Goal: Task Accomplishment & Management: Use online tool/utility

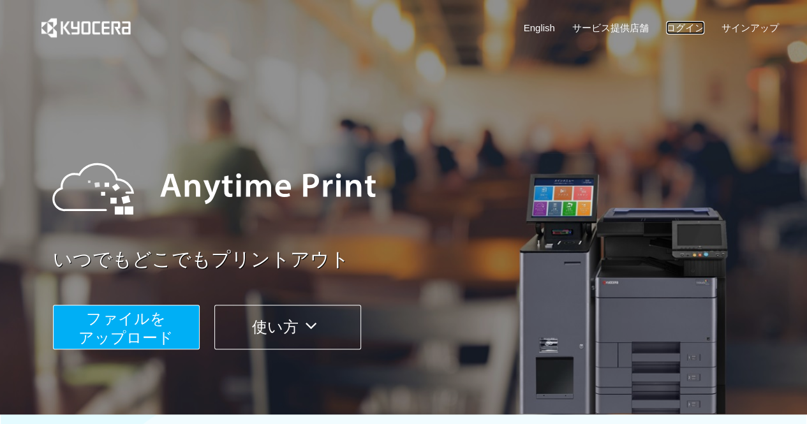
click at [683, 26] on link "ログイン" at bounding box center [685, 27] width 38 height 13
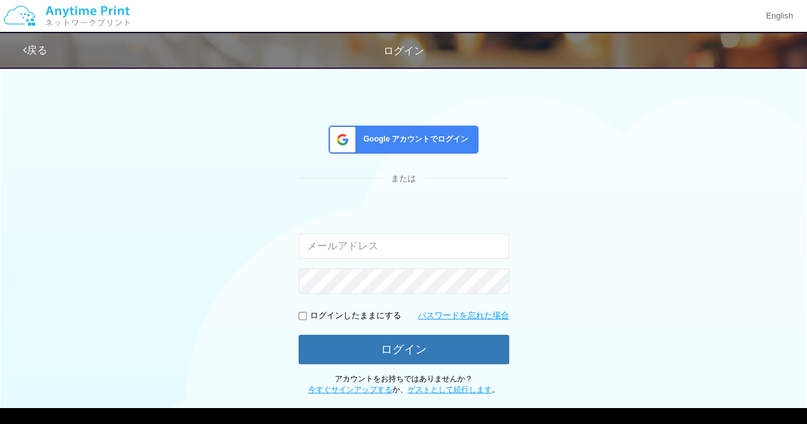
scroll to position [77, 0]
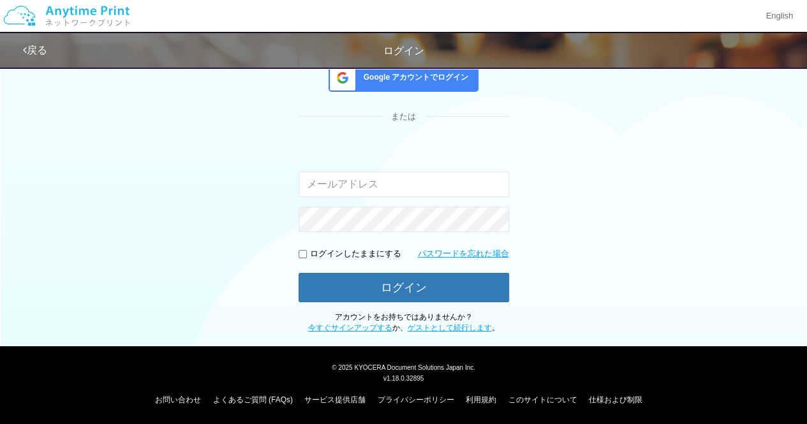
type input "[EMAIL_ADDRESS][DOMAIN_NAME]"
click at [420, 329] on link "ゲストとして続行します" at bounding box center [450, 328] width 84 height 9
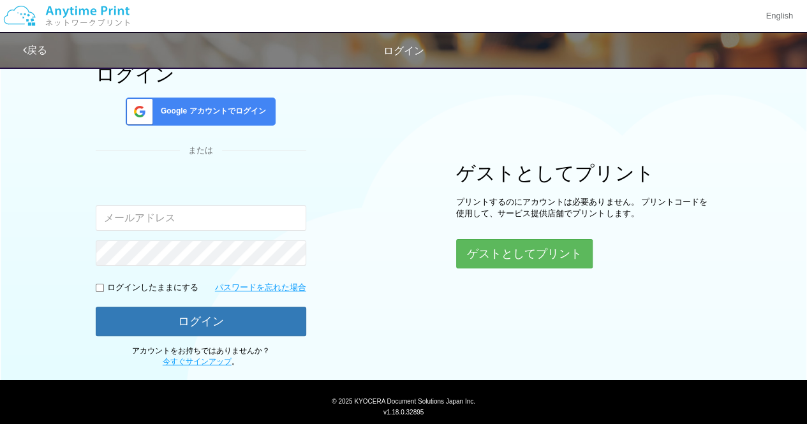
scroll to position [110, 0]
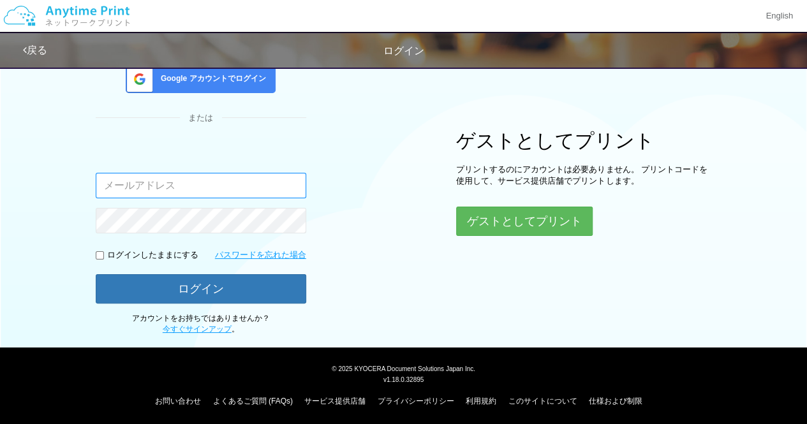
type input "[EMAIL_ADDRESS][DOMAIN_NAME]"
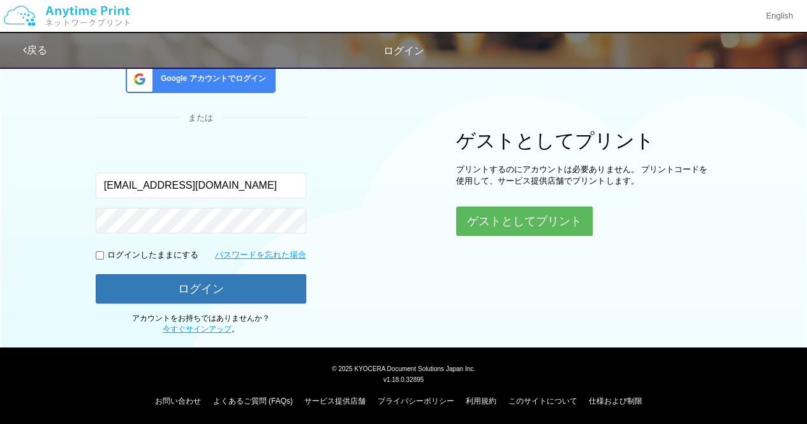
click at [21, 206] on div "ログイン Google アカウントでログイン または 入力されたメールアドレスまたはパスワードが正しくありません。 jp-atp-admin@dj.kyoce…" at bounding box center [404, 142] width 766 height 385
click at [531, 213] on button "ゲストとしてプリント" at bounding box center [523, 221] width 135 height 28
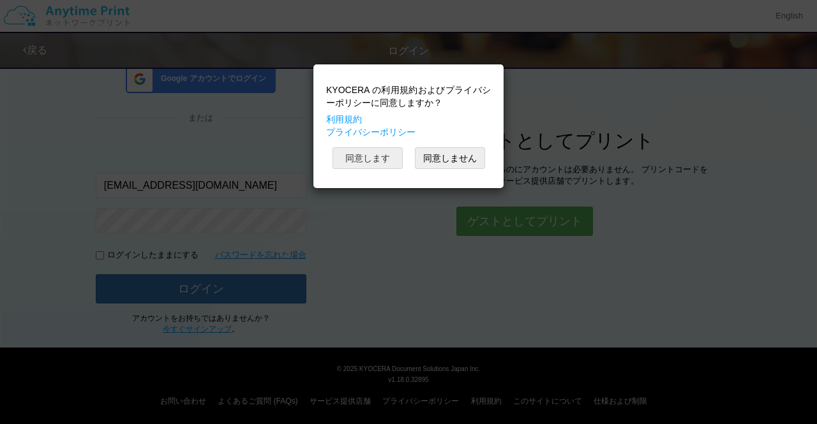
click at [392, 156] on button "同意します" at bounding box center [367, 158] width 70 height 22
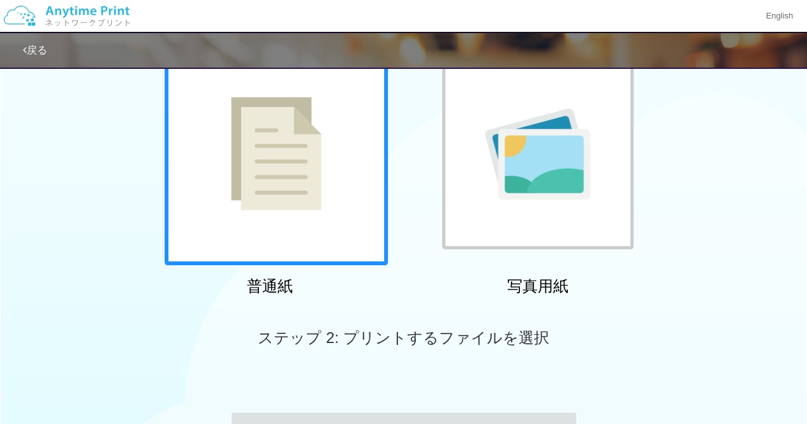
click at [338, 201] on div at bounding box center [276, 153] width 223 height 223
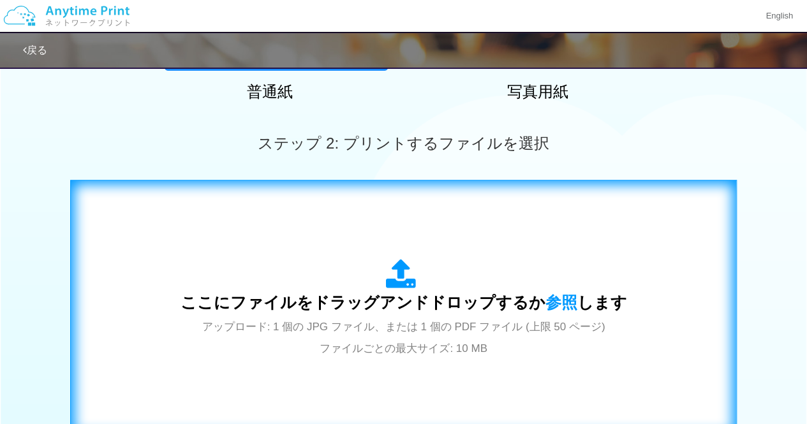
scroll to position [365, 0]
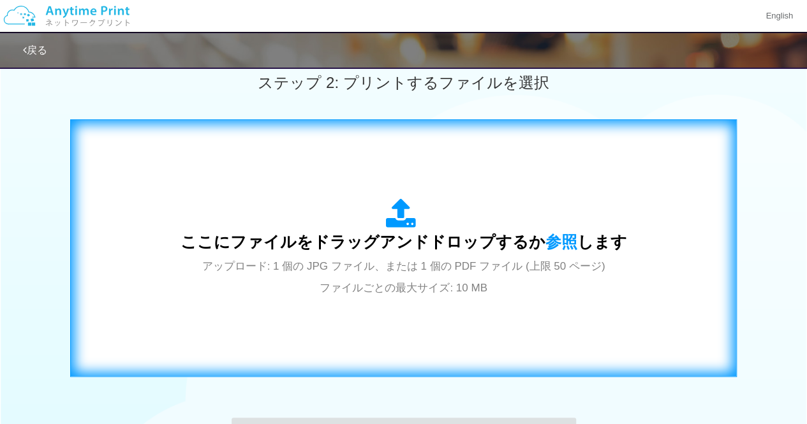
click at [394, 212] on icon at bounding box center [404, 214] width 36 height 32
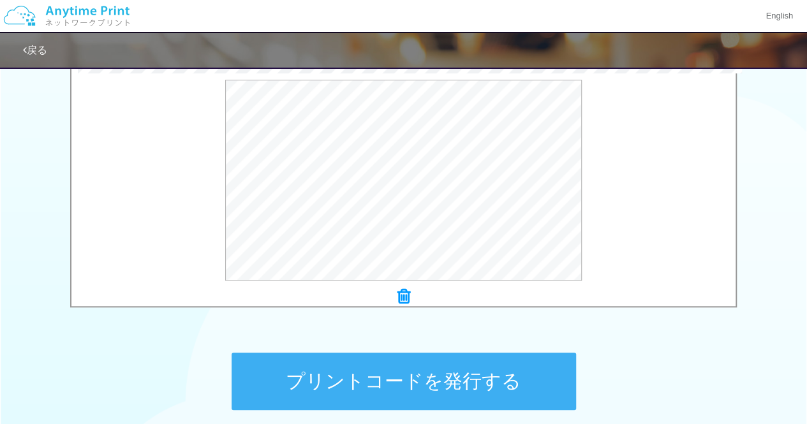
scroll to position [493, 0]
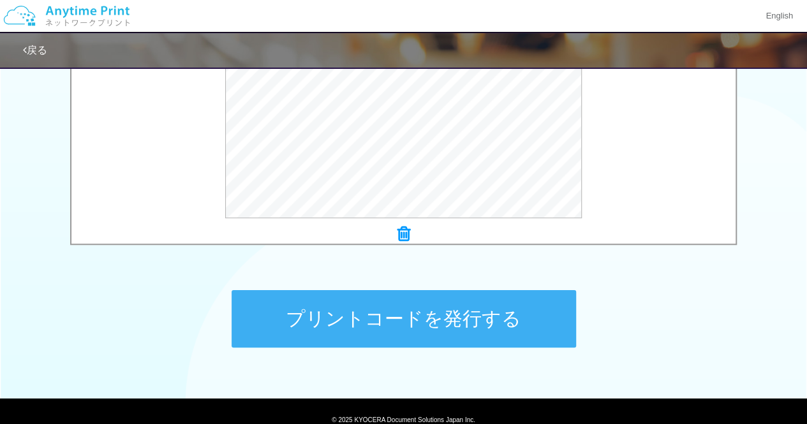
click at [392, 324] on button "プリントコードを発行する" at bounding box center [404, 318] width 345 height 57
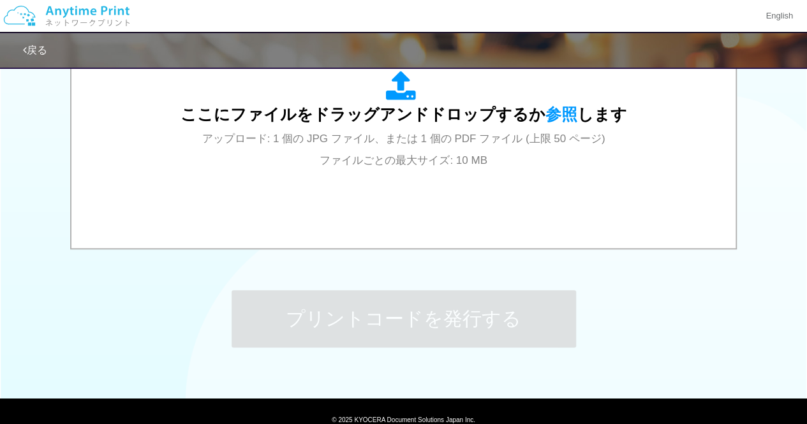
scroll to position [0, 0]
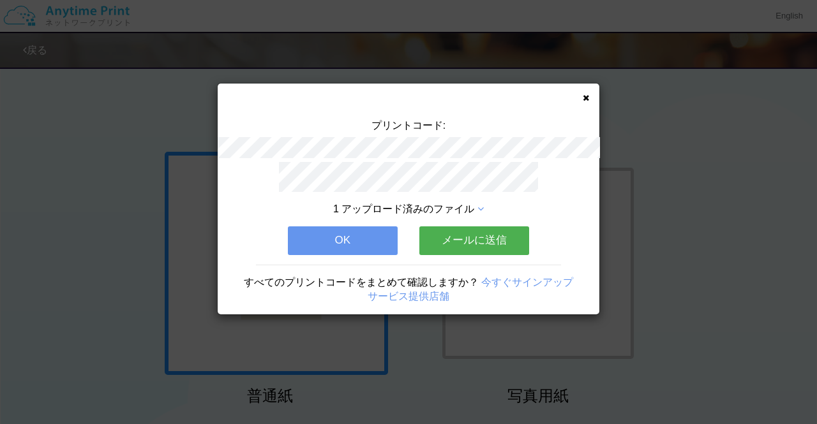
click at [362, 233] on button "OK" at bounding box center [343, 241] width 110 height 28
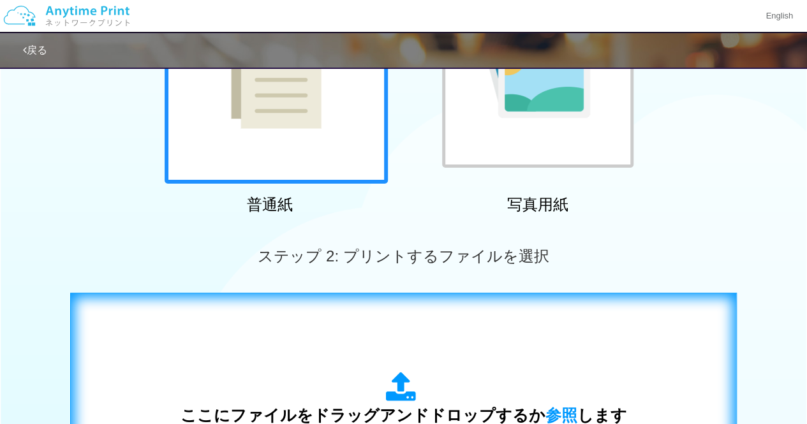
scroll to position [191, 0]
click at [379, 350] on div "ここにファイルをドラッグアンドドロップするか 参照 します アップロード: 1 個の JPG ファイル、または 1 個の PDF ファイル (上限 50 ペー…" at bounding box center [404, 421] width 640 height 231
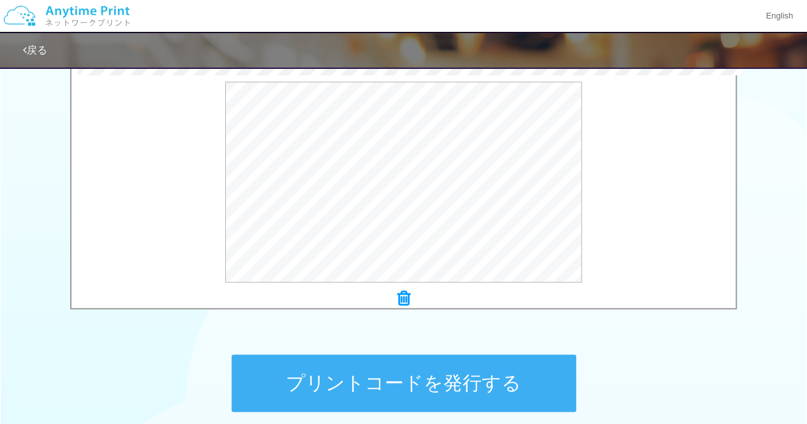
scroll to position [447, 0]
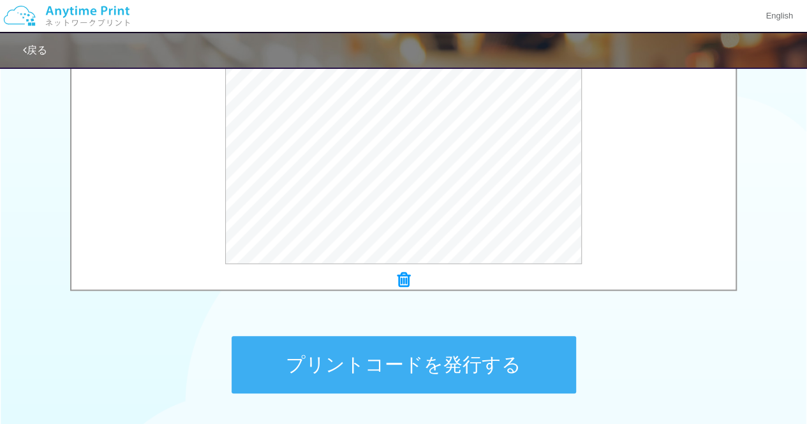
click at [408, 364] on button "プリントコードを発行する" at bounding box center [404, 364] width 345 height 57
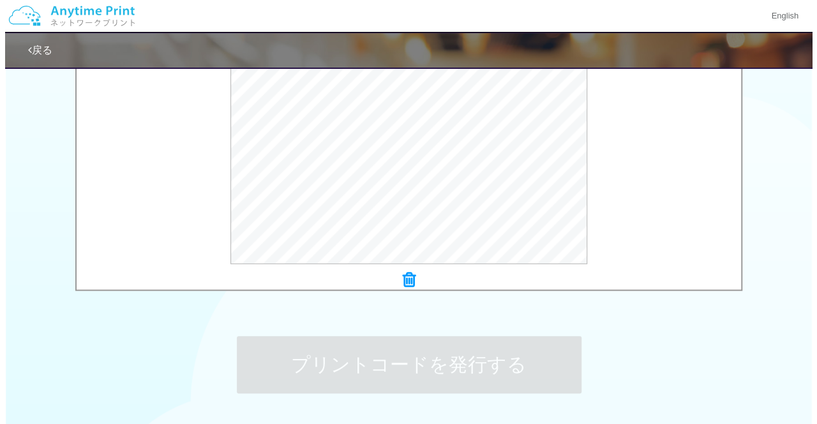
scroll to position [0, 0]
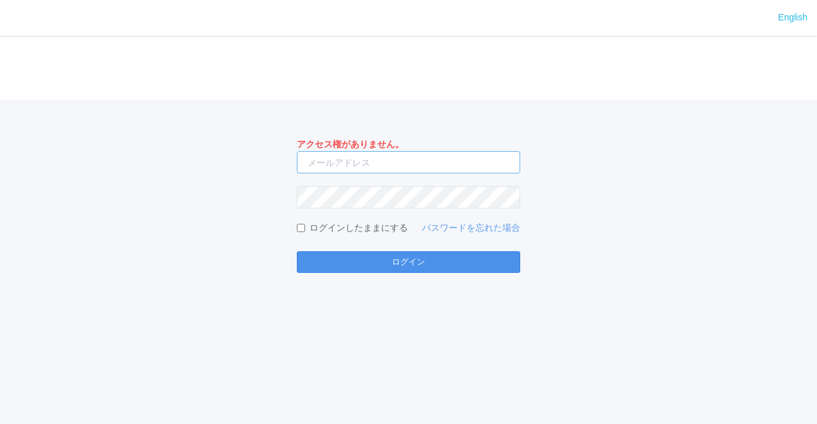
type input "[EMAIL_ADDRESS][DOMAIN_NAME]"
click at [363, 255] on button "ログイン" at bounding box center [408, 262] width 223 height 22
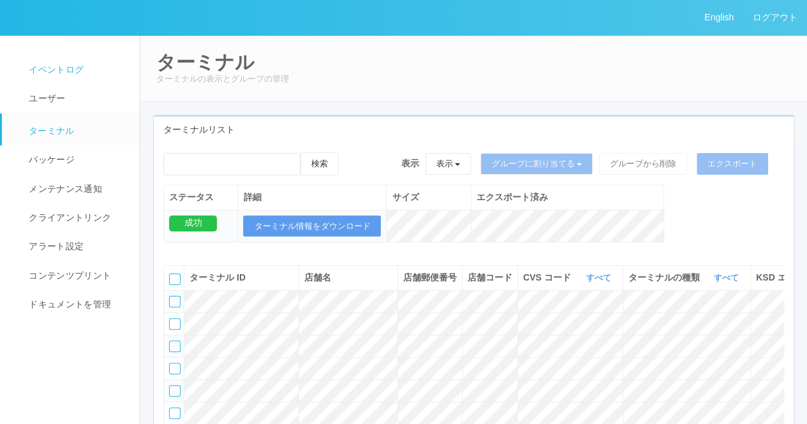
click at [68, 72] on span "イベントログ" at bounding box center [55, 69] width 58 height 10
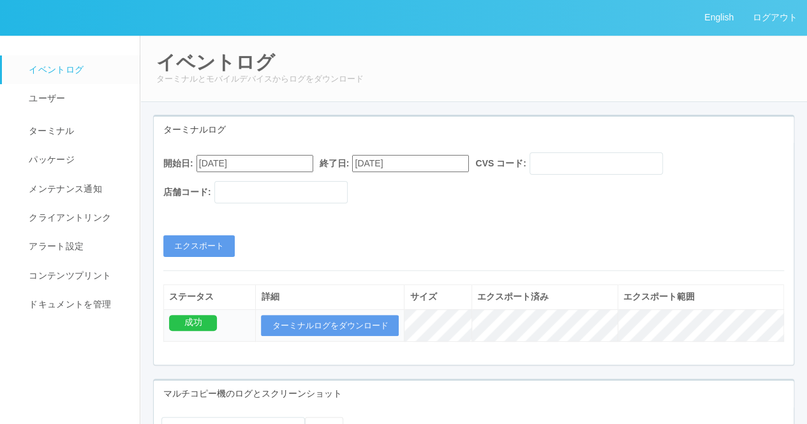
click at [188, 233] on div "開始日: 08/19/2025 終了日: 09/19/2025 CVS コード: 店舗コード: エクスポート" at bounding box center [474, 205] width 640 height 105
click at [191, 245] on button "エクスポート" at bounding box center [198, 246] width 71 height 22
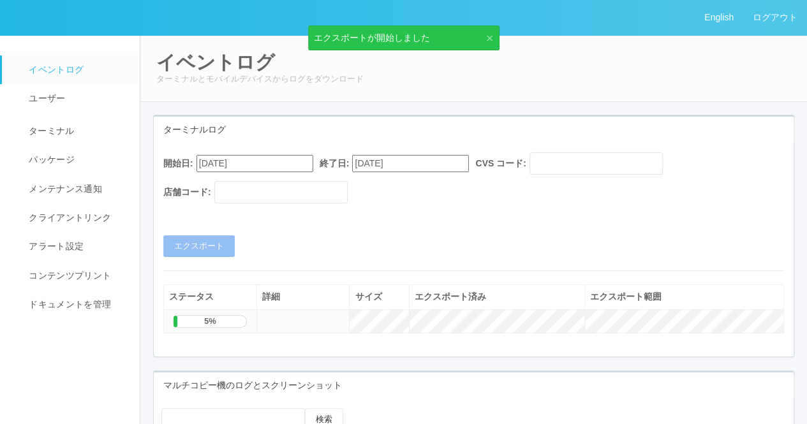
click at [482, 37] on link "×" at bounding box center [486, 37] width 14 height 13
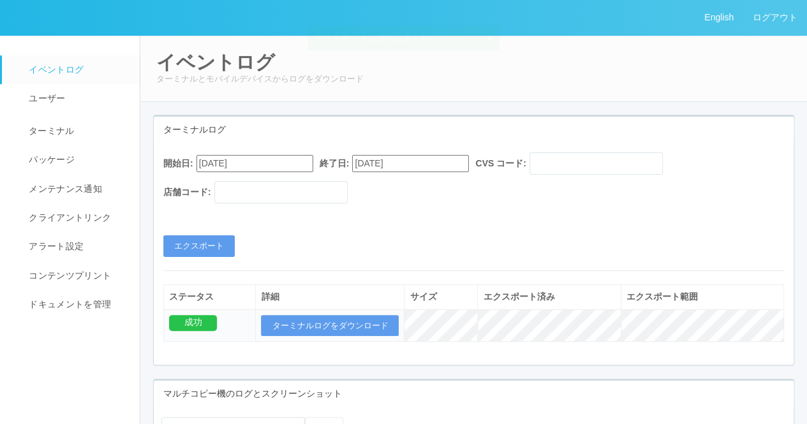
click at [305, 160] on input "08/19/2025" at bounding box center [255, 163] width 117 height 17
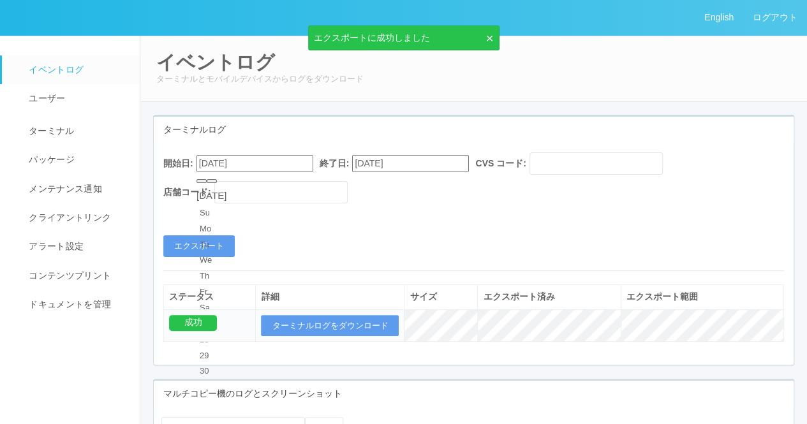
click at [209, 159] on input "08/19/2025" at bounding box center [255, 163] width 117 height 17
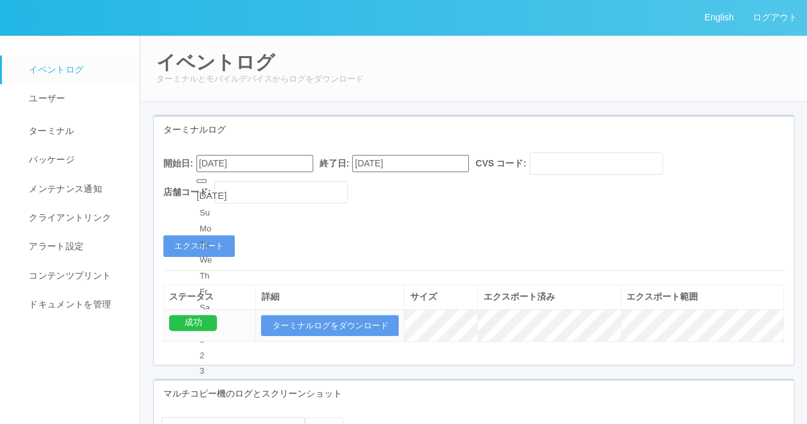
type input "09/19/2025"
click at [413, 227] on div "開始日: 09/19/2025 September 2025 Su Mo Tu We Th Fr Sa 31 1 2 3 4 5 6 7 8 9 10 11 …" at bounding box center [474, 205] width 640 height 105
click at [180, 243] on button "エクスポート" at bounding box center [198, 246] width 71 height 22
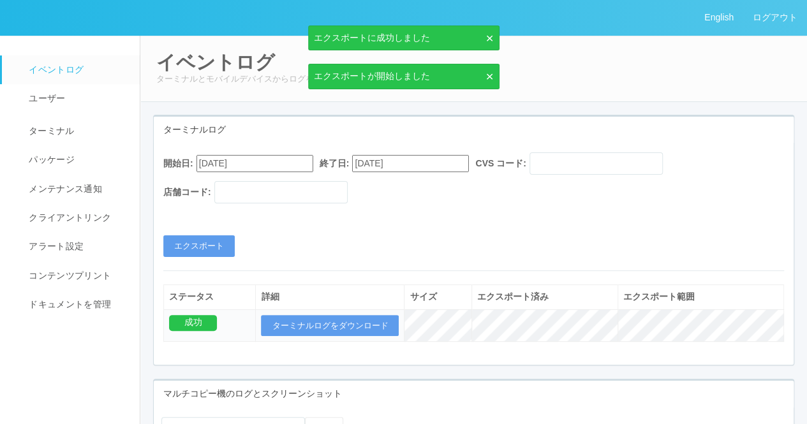
scroll to position [64, 0]
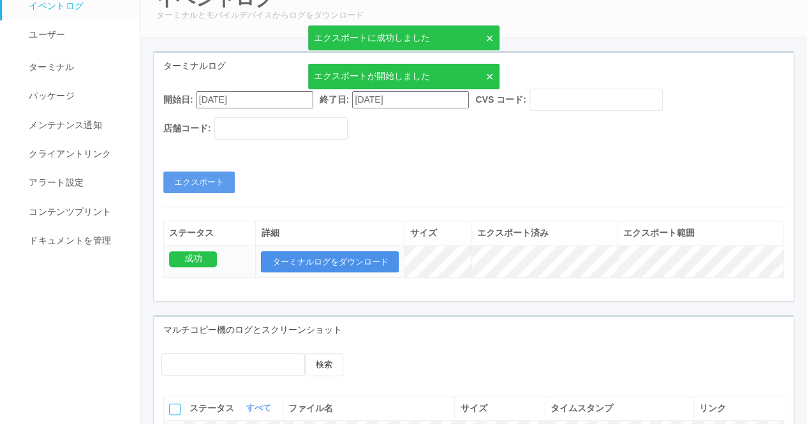
click at [348, 263] on button "ターミナルログをダウンロード" at bounding box center [330, 262] width 138 height 22
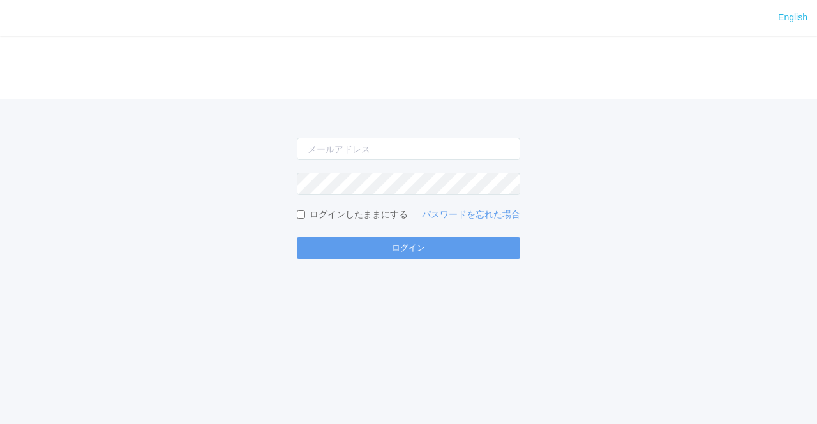
click at [360, 163] on form "ログインしたままにする パスワードを忘れた場合 ログイン" at bounding box center [408, 198] width 223 height 121
click at [360, 149] on input "email" at bounding box center [408, 149] width 223 height 22
type input "[EMAIL_ADDRESS][DOMAIN_NAME]"
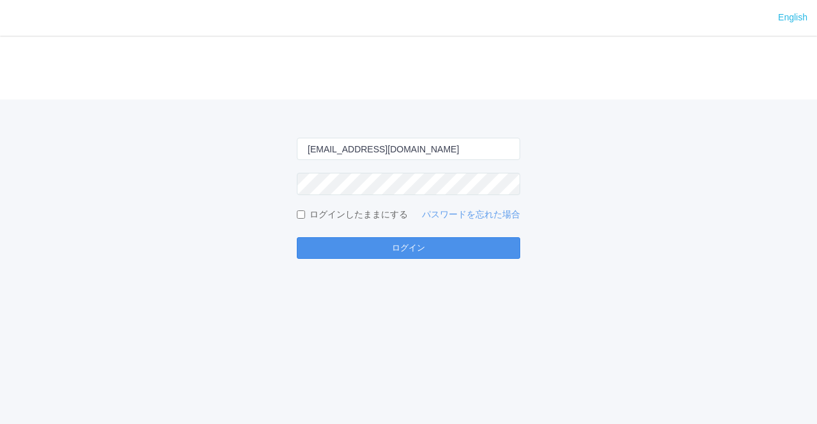
click at [368, 244] on button "ログイン" at bounding box center [408, 248] width 223 height 22
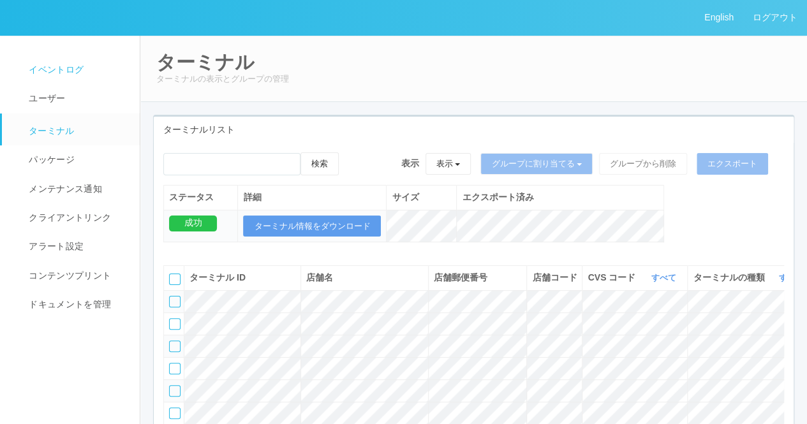
click at [56, 68] on span "イベントログ" at bounding box center [55, 69] width 58 height 10
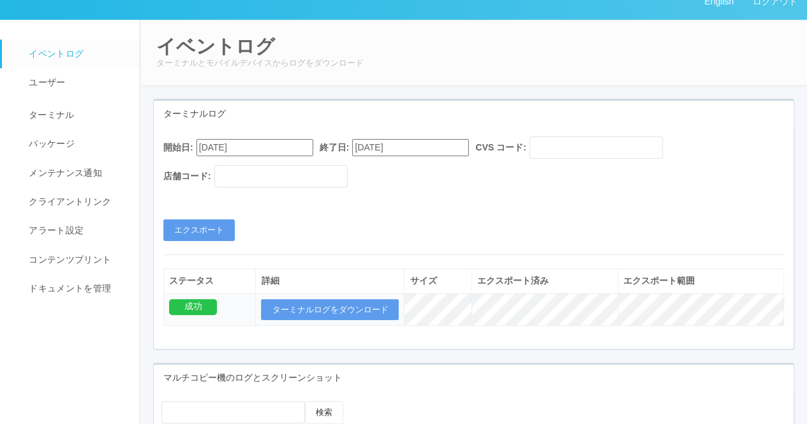
scroll to position [64, 0]
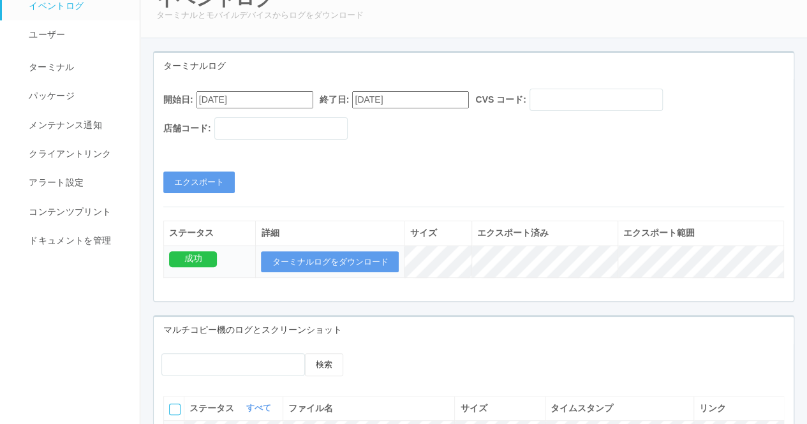
click at [208, 98] on input "[DATE]" at bounding box center [255, 99] width 117 height 17
click at [336, 247] on td "ターミナルログをダウンロード" at bounding box center [330, 262] width 149 height 33
click at [334, 253] on button "ターミナルログをダウンロード" at bounding box center [330, 262] width 138 height 22
click at [187, 174] on button "エクスポート" at bounding box center [198, 183] width 71 height 22
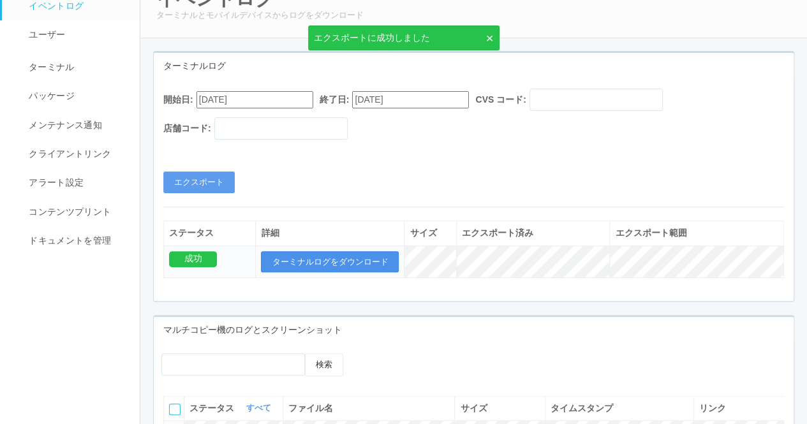
click at [316, 264] on button "ターミナルログをダウンロード" at bounding box center [330, 262] width 138 height 22
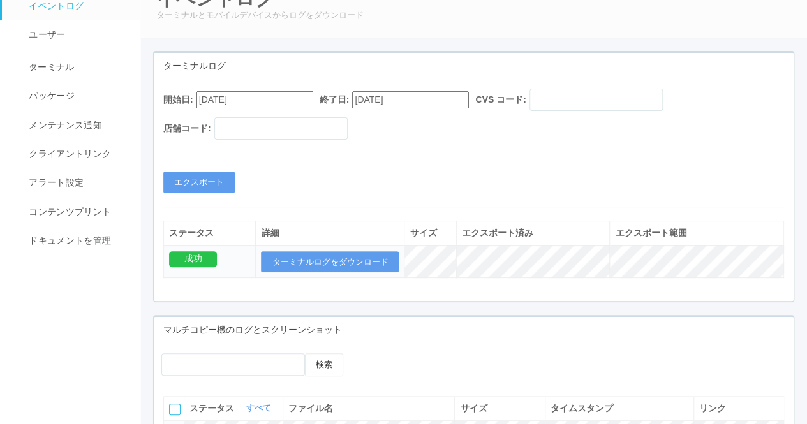
click at [634, 162] on div "開始日: [DATE] 終了日: [DATE] CVS コード: 店舗コード: エクスポート" at bounding box center [474, 141] width 640 height 105
click at [300, 98] on input "[DATE]" at bounding box center [255, 99] width 117 height 17
type input "[DATE]"
click at [283, 258] on button "ターミナルログをダウンロード" at bounding box center [330, 262] width 138 height 22
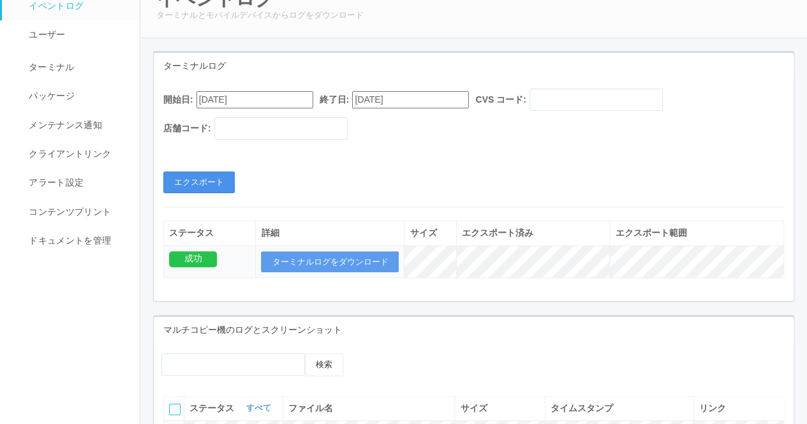
click at [231, 183] on button "エクスポート" at bounding box center [198, 183] width 71 height 22
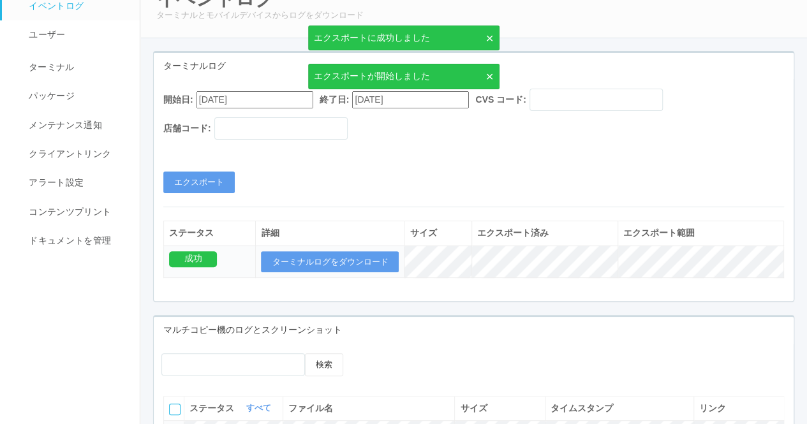
click at [320, 246] on td "ターミナルログをダウンロード" at bounding box center [330, 262] width 149 height 33
click at [320, 251] on button "ターミナルログをダウンロード" at bounding box center [330, 262] width 138 height 22
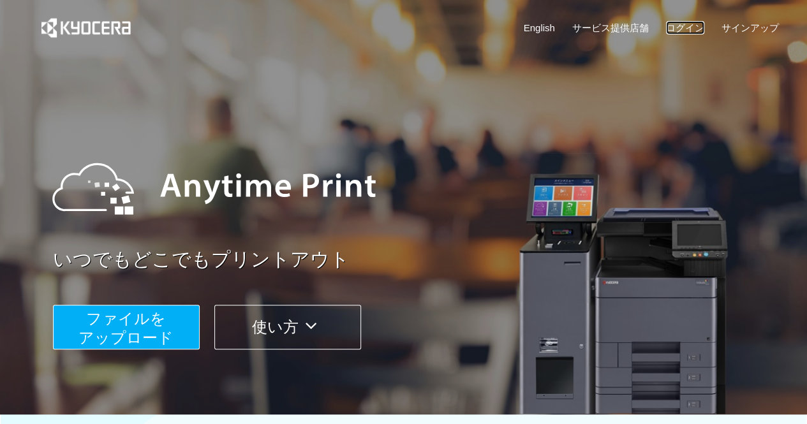
click at [667, 31] on link "ログイン" at bounding box center [685, 27] width 38 height 13
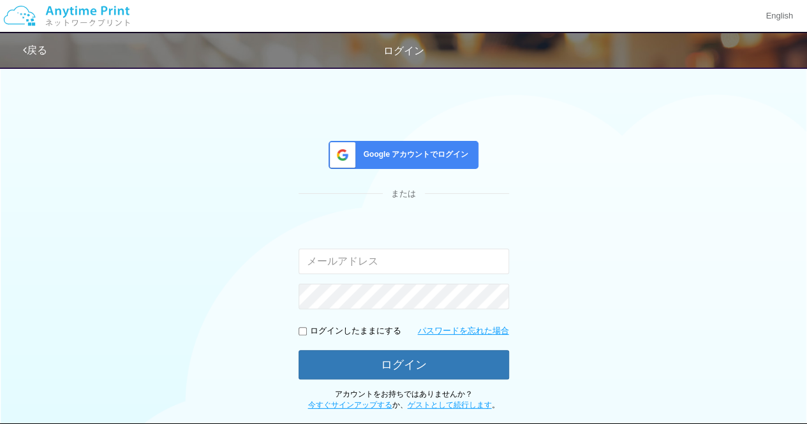
type input "[EMAIL_ADDRESS][DOMAIN_NAME]"
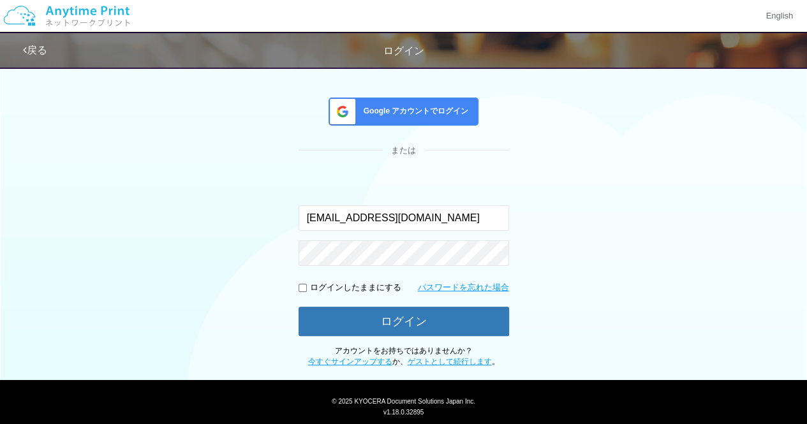
scroll to position [77, 0]
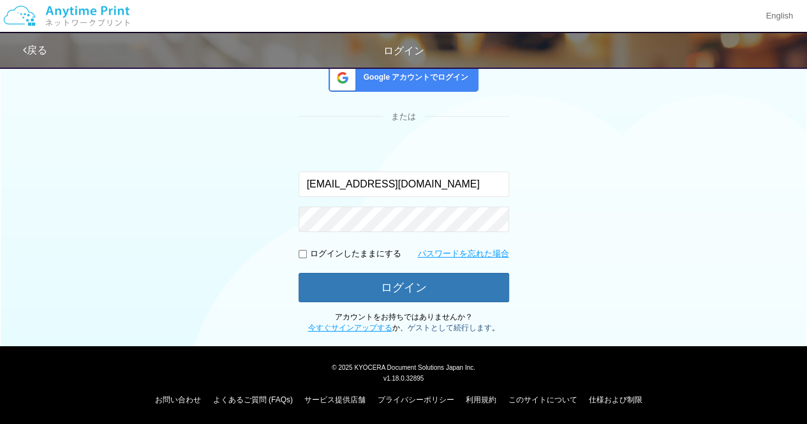
click at [426, 328] on link "ゲストとして続行します" at bounding box center [450, 328] width 84 height 9
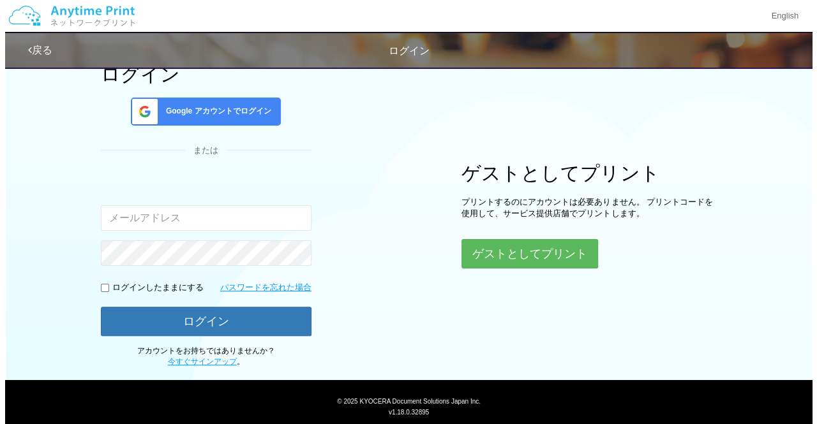
scroll to position [110, 0]
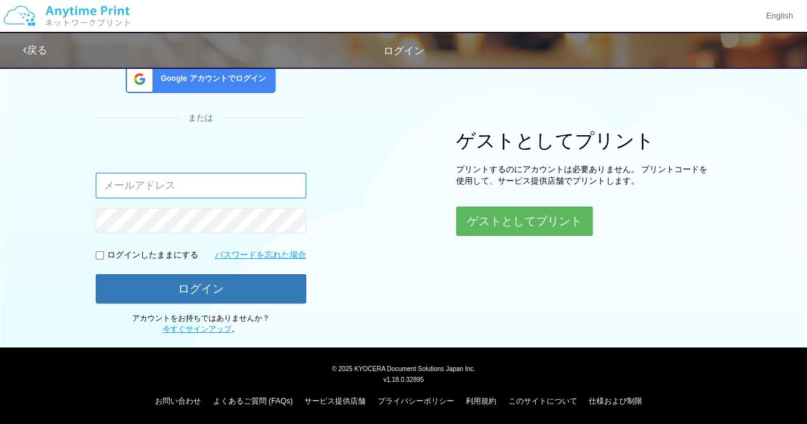
type input "[EMAIL_ADDRESS][DOMAIN_NAME]"
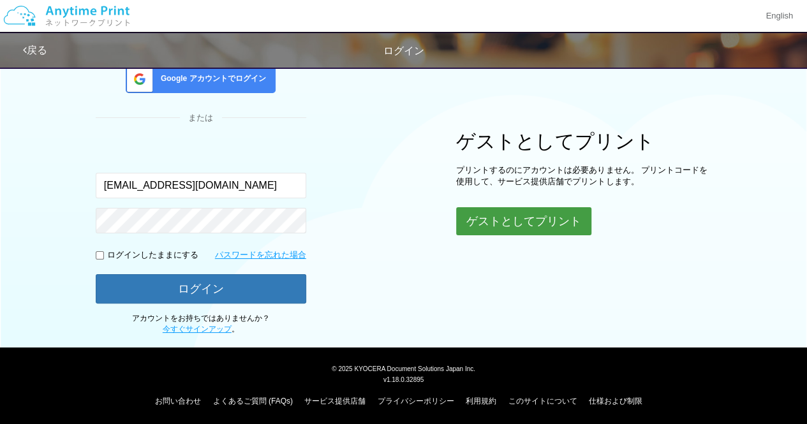
click at [499, 229] on button "ゲストとしてプリント" at bounding box center [523, 221] width 135 height 28
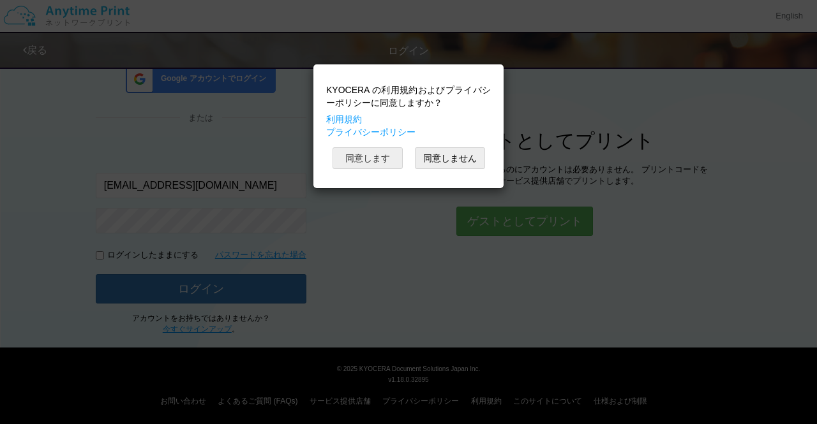
click at [374, 167] on button "同意します" at bounding box center [367, 158] width 70 height 22
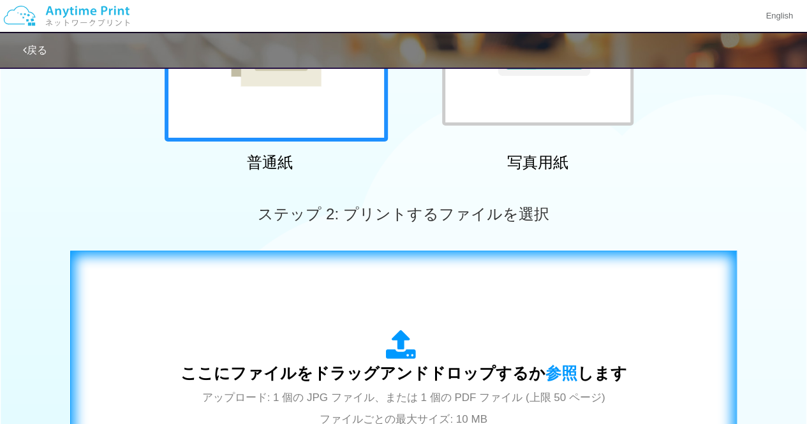
scroll to position [336, 0]
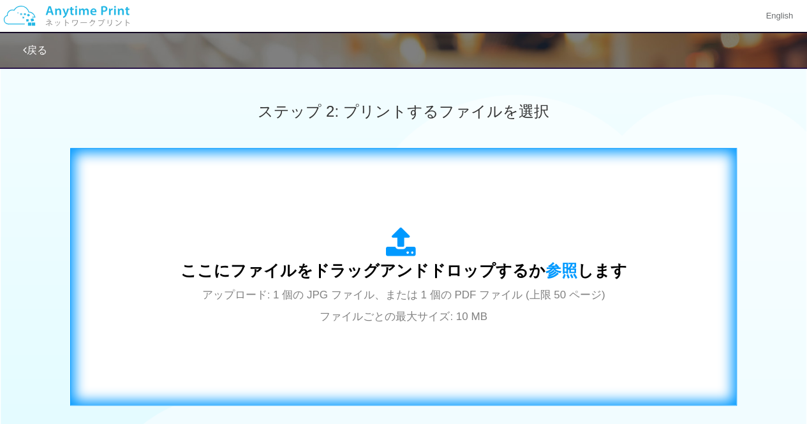
click at [310, 279] on span "ここにファイルをドラッグアンドドロップするか 参照 します" at bounding box center [404, 271] width 447 height 18
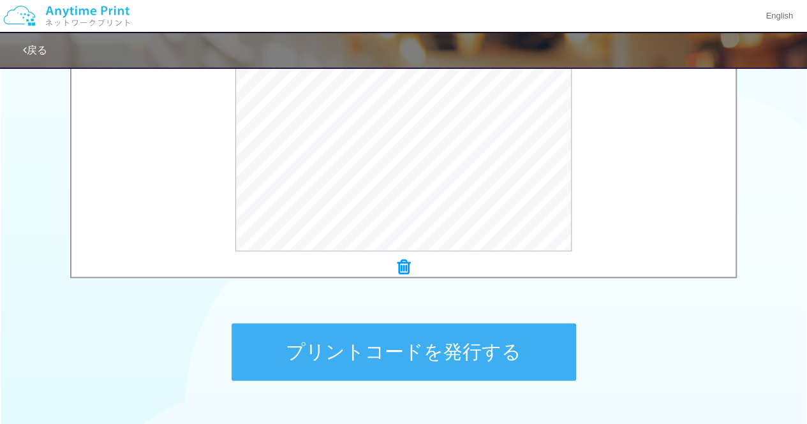
scroll to position [464, 0]
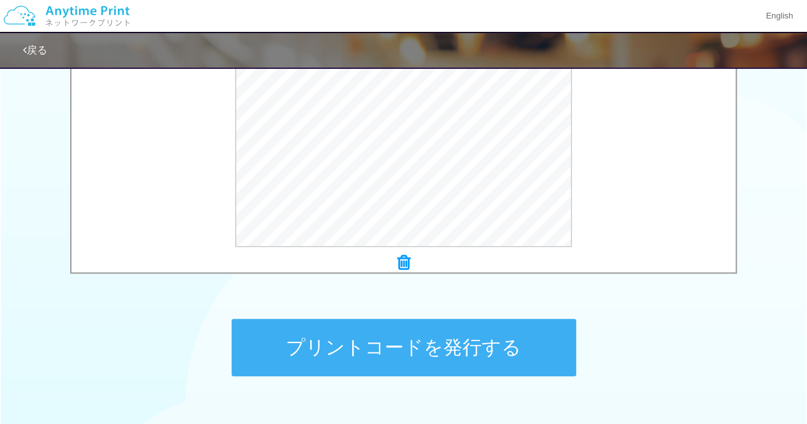
click at [445, 354] on button "プリントコードを発行する" at bounding box center [404, 347] width 345 height 57
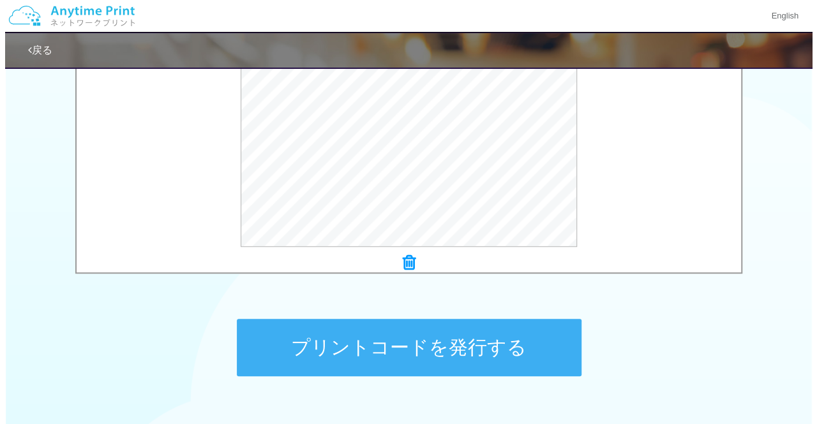
scroll to position [0, 0]
